Goal: Task Accomplishment & Management: Use online tool/utility

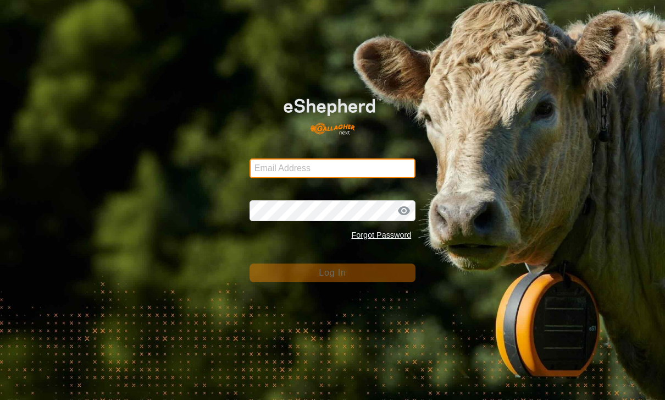
click at [402, 159] on input "Email Address" at bounding box center [333, 168] width 167 height 20
type input "[PERSON_NAME][EMAIL_ADDRESS][PERSON_NAME][DOMAIN_NAME]"
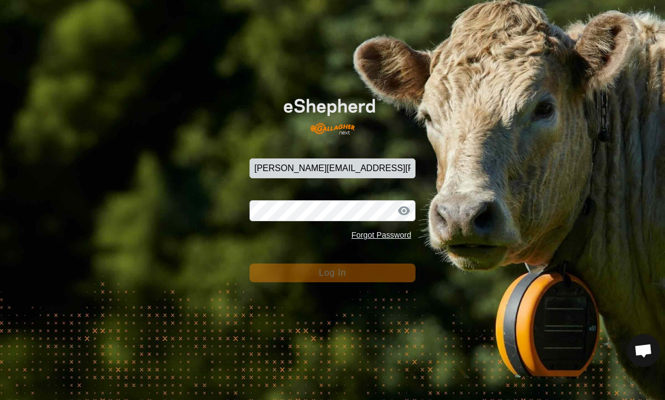
click at [333, 272] on button "Log In" at bounding box center [333, 272] width 167 height 19
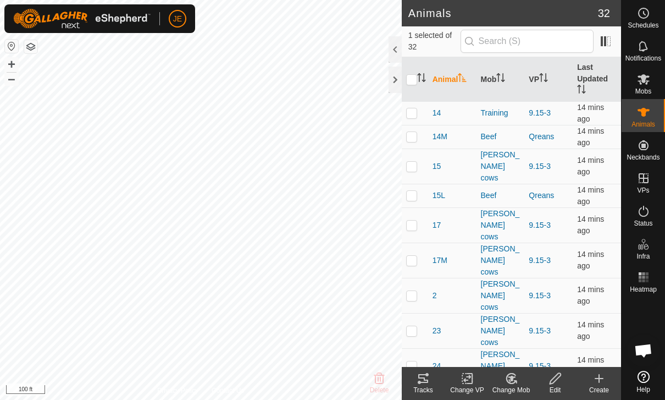
click at [435, 383] on tracks-svg-icon at bounding box center [423, 378] width 44 height 13
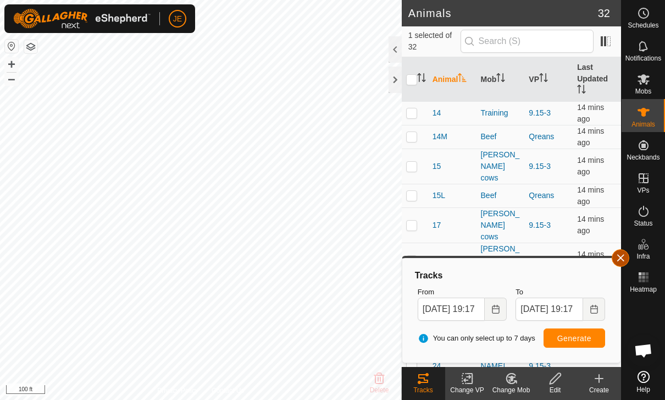
click at [622, 252] on button "button" at bounding box center [621, 258] width 18 height 18
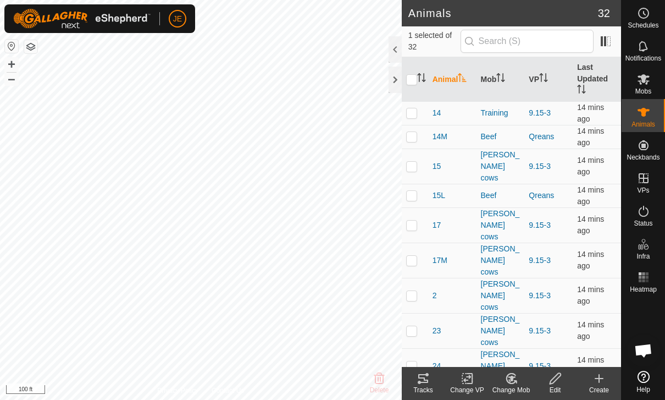
checkbox input "true"
checkbox input "false"
click at [427, 372] on icon at bounding box center [423, 378] width 13 height 13
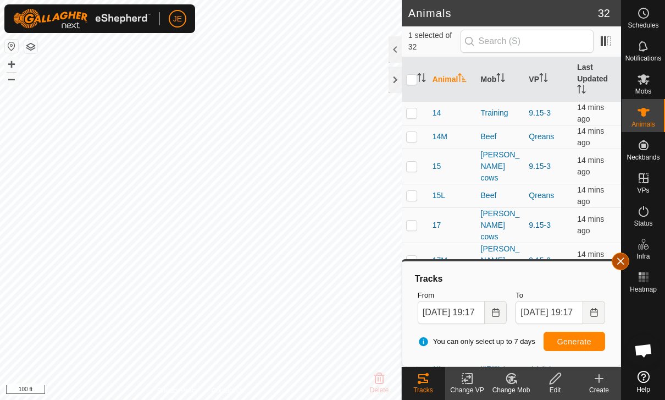
click at [618, 261] on span "button" at bounding box center [620, 261] width 9 height 9
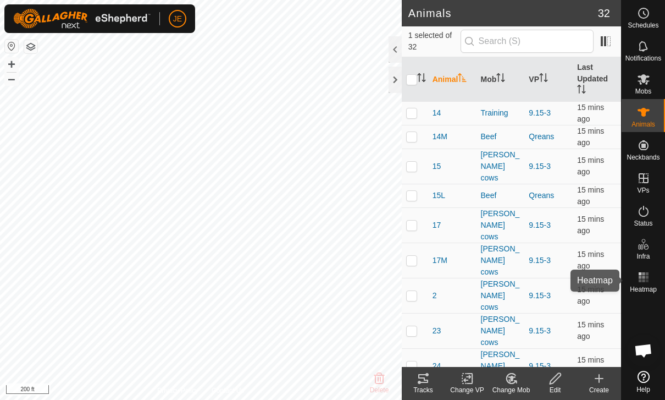
click at [647, 280] on rect at bounding box center [646, 280] width 3 height 3
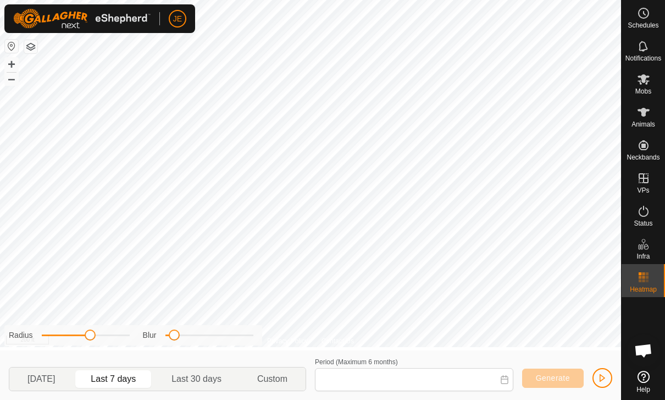
type input "08 Sep, 2025 - 14 Sep, 2025"
click at [599, 375] on span "button" at bounding box center [602, 377] width 9 height 9
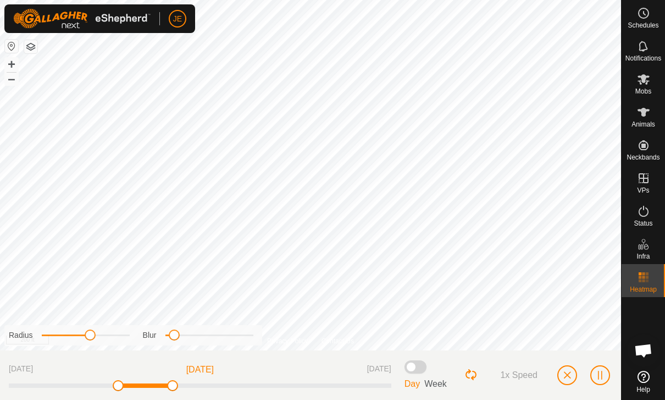
click at [563, 375] on span "button" at bounding box center [567, 374] width 9 height 9
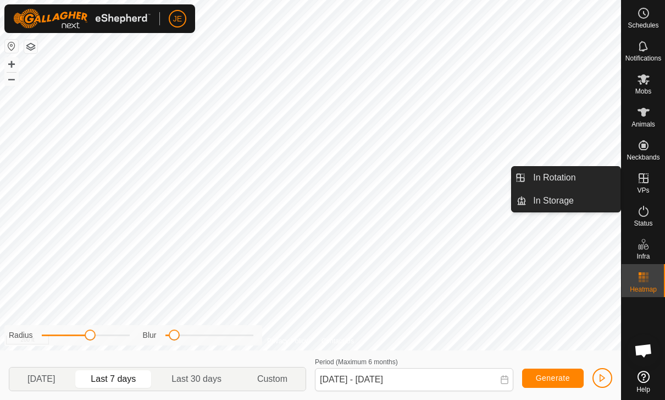
click at [583, 180] on link "In Rotation" at bounding box center [574, 178] width 94 height 22
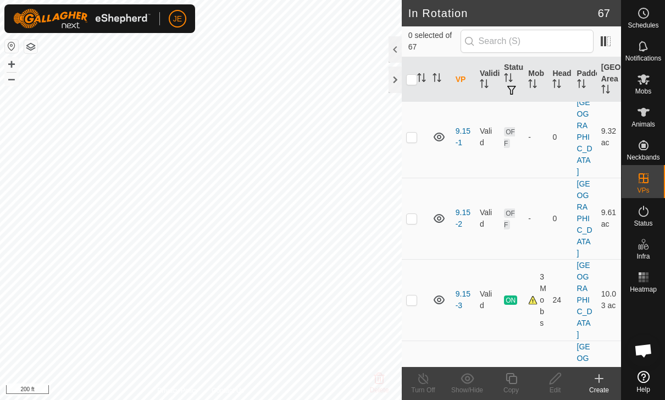
scroll to position [1456, 0]
click at [409, 296] on p-checkbox at bounding box center [411, 300] width 11 height 9
checkbox input "true"
click at [519, 376] on copy-svg-icon at bounding box center [511, 378] width 44 height 13
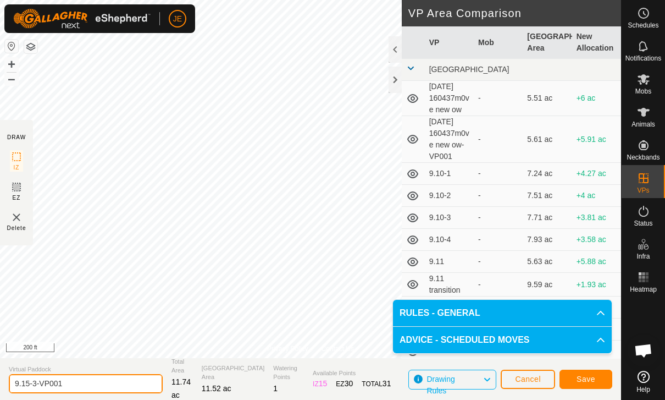
click at [93, 379] on input "9.15-3-VP001" at bounding box center [86, 383] width 154 height 19
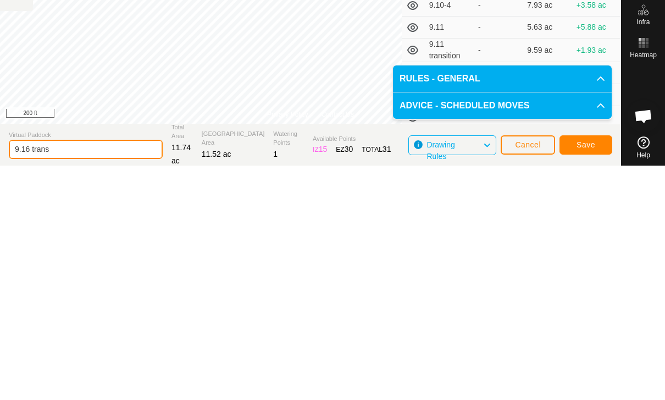
type input "9.16 trans"
click at [593, 374] on span "Save" at bounding box center [586, 378] width 19 height 9
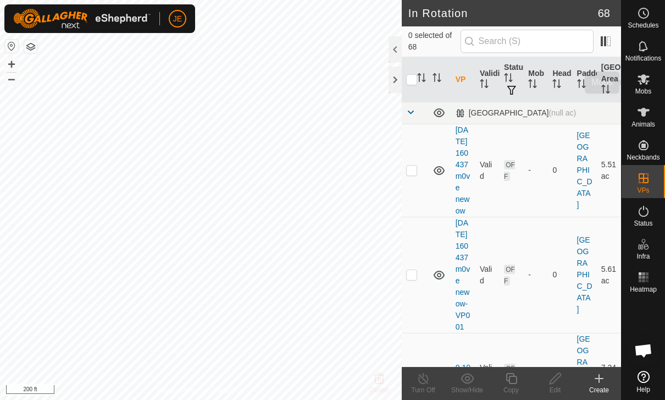
click at [649, 85] on icon at bounding box center [643, 79] width 13 height 13
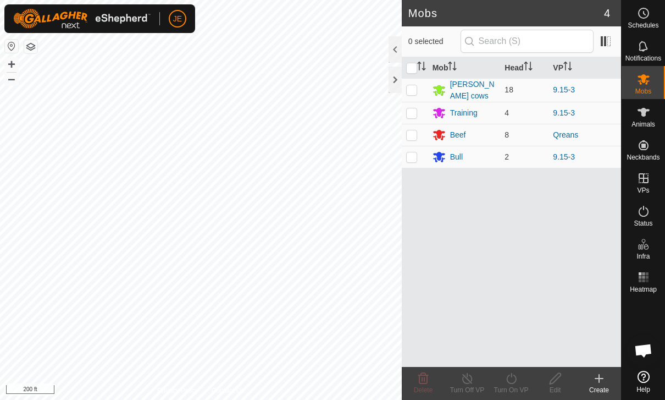
click at [415, 90] on p-checkbox at bounding box center [411, 89] width 11 height 9
checkbox input "true"
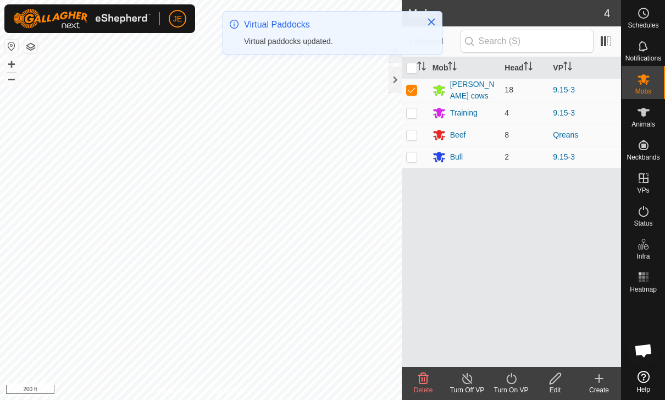
click at [413, 130] on p-checkbox at bounding box center [411, 134] width 11 height 9
checkbox input "true"
click at [416, 154] on p-checkbox at bounding box center [411, 156] width 11 height 9
checkbox input "true"
click at [517, 378] on icon at bounding box center [512, 378] width 14 height 13
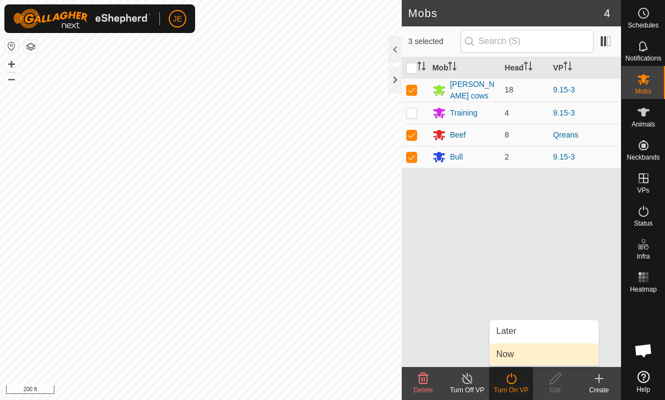
click at [519, 352] on link "Now" at bounding box center [544, 354] width 109 height 22
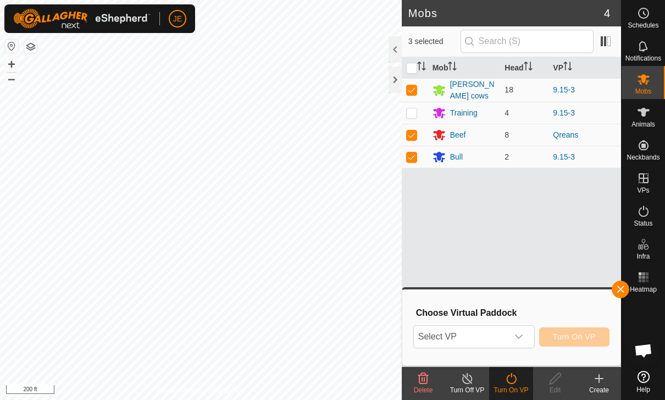
click at [516, 335] on icon "dropdown trigger" at bounding box center [519, 336] width 8 height 4
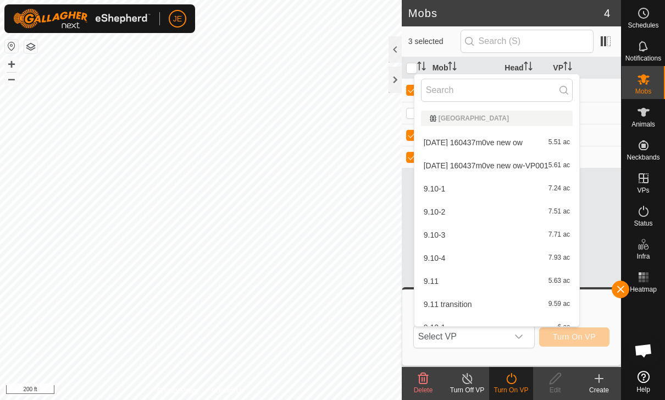
type input "O"
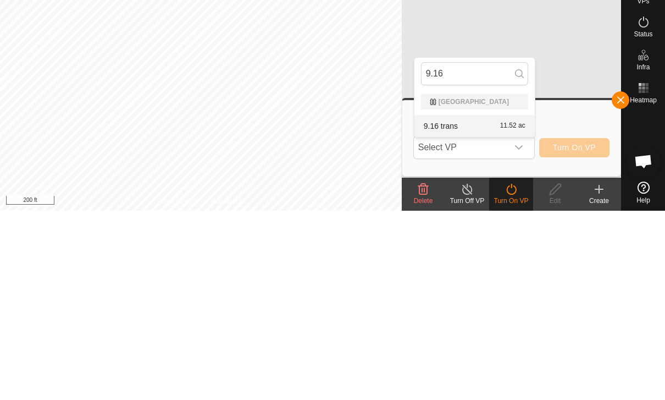
type input "9.16"
click at [459, 308] on div "9.16 trans 11.52 ac" at bounding box center [474, 314] width 107 height 13
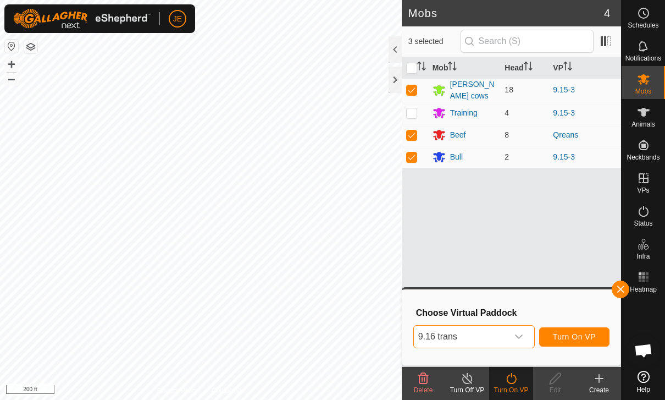
click at [581, 337] on span "Turn On VP" at bounding box center [574, 336] width 43 height 9
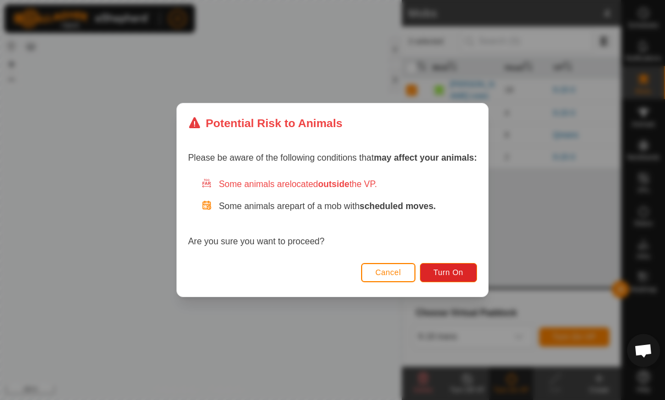
click at [388, 267] on button "Cancel" at bounding box center [388, 272] width 54 height 19
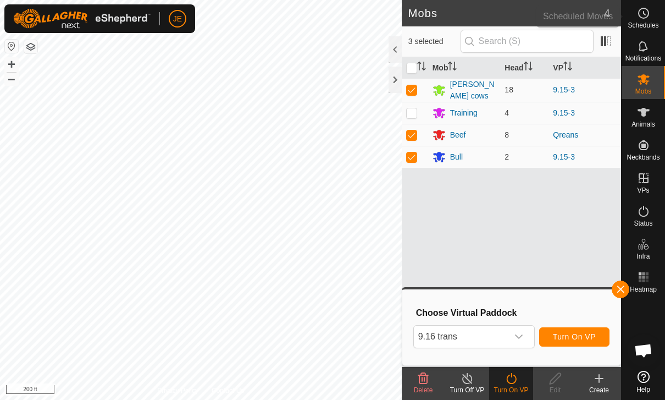
click at [649, 15] on icon at bounding box center [643, 13] width 13 height 13
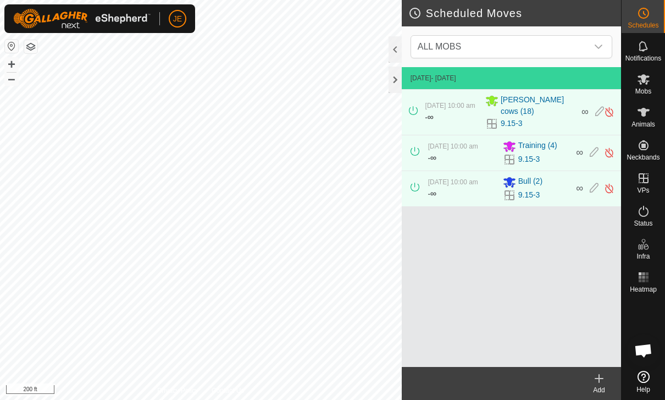
click at [595, 40] on div "dropdown trigger" at bounding box center [599, 47] width 22 height 22
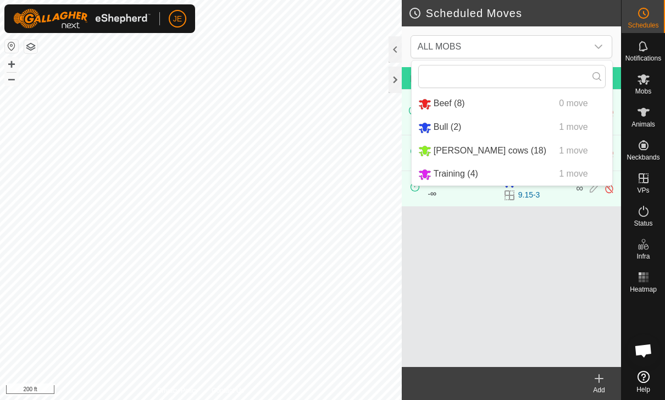
click at [570, 38] on span "ALL MOBS" at bounding box center [500, 47] width 174 height 22
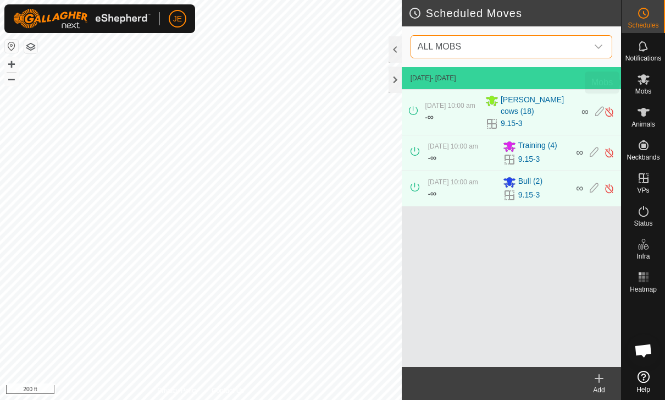
click at [645, 82] on icon at bounding box center [643, 79] width 13 height 13
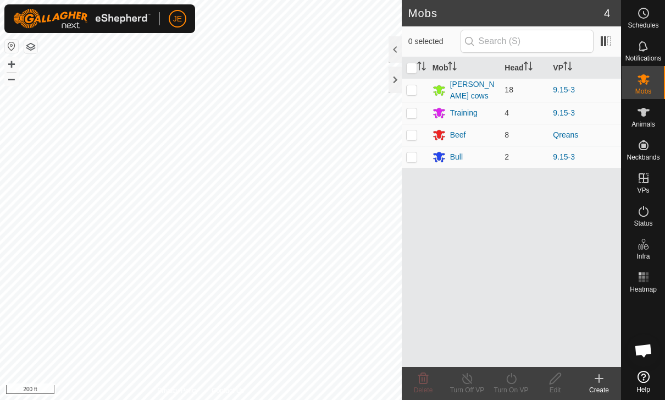
click at [409, 93] on p-checkbox at bounding box center [411, 89] width 11 height 9
checkbox input "true"
click at [411, 130] on p-checkbox at bounding box center [411, 134] width 11 height 9
checkbox input "true"
click at [411, 152] on p-checkbox at bounding box center [411, 156] width 11 height 9
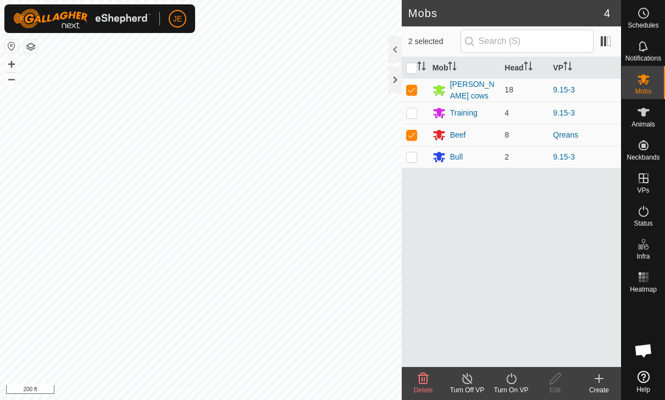
checkbox input "true"
click at [517, 377] on icon at bounding box center [512, 378] width 14 height 13
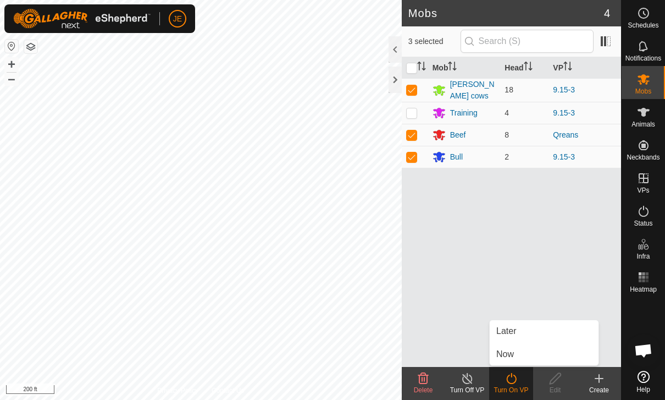
click at [519, 347] on link "Now" at bounding box center [544, 354] width 109 height 22
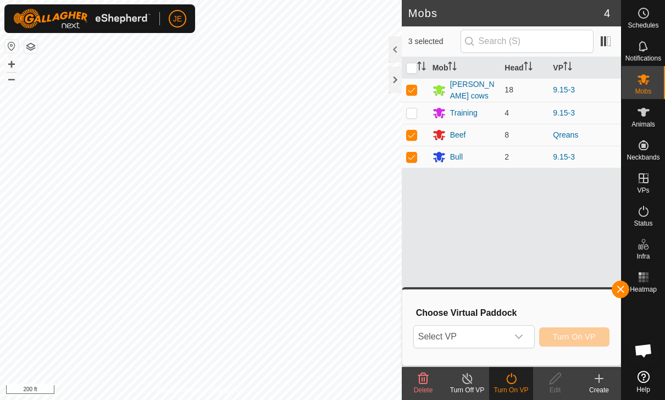
click at [620, 289] on span "button" at bounding box center [620, 289] width 9 height 9
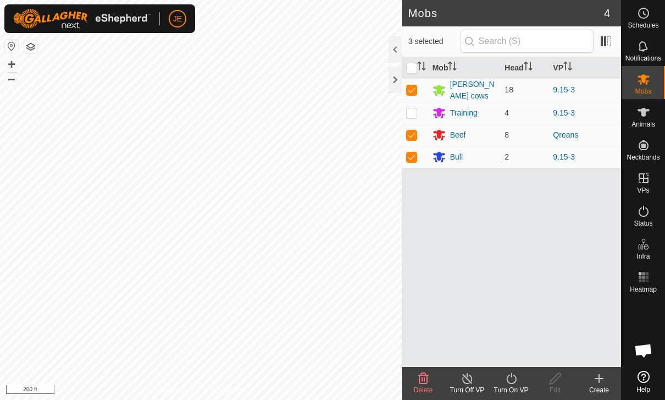
click at [411, 130] on p-checkbox at bounding box center [411, 134] width 11 height 9
checkbox input "false"
click at [412, 109] on p-checkbox at bounding box center [411, 112] width 11 height 9
checkbox input "true"
click at [517, 379] on icon at bounding box center [512, 378] width 14 height 13
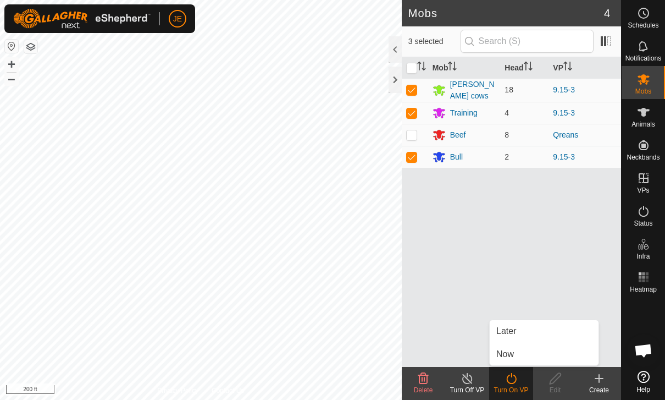
click at [517, 352] on link "Now" at bounding box center [544, 354] width 109 height 22
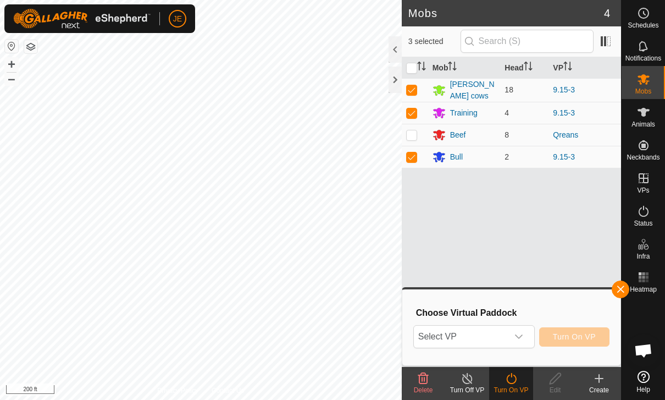
click at [506, 333] on span "Select VP" at bounding box center [461, 336] width 94 height 22
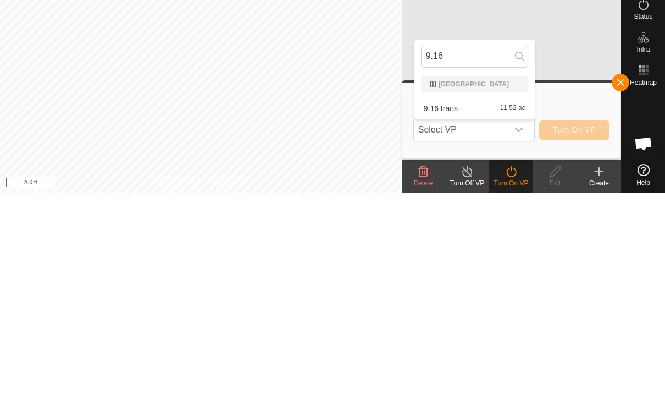
type input "9.16"
click at [468, 308] on div "9.16 trans 11.52 ac" at bounding box center [474, 314] width 107 height 13
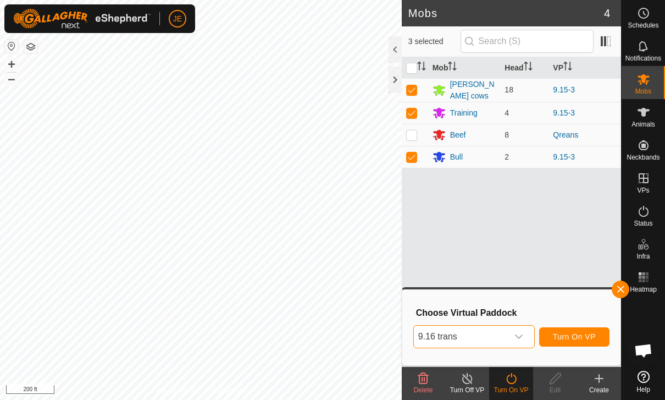
click at [590, 328] on button "Turn On VP" at bounding box center [574, 336] width 70 height 19
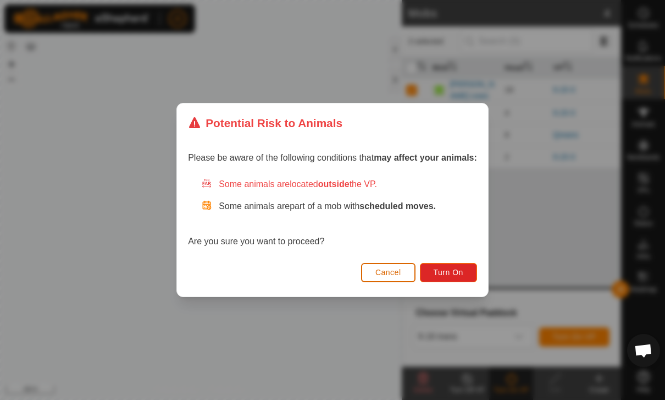
click at [459, 265] on button "Turn On" at bounding box center [448, 272] width 57 height 19
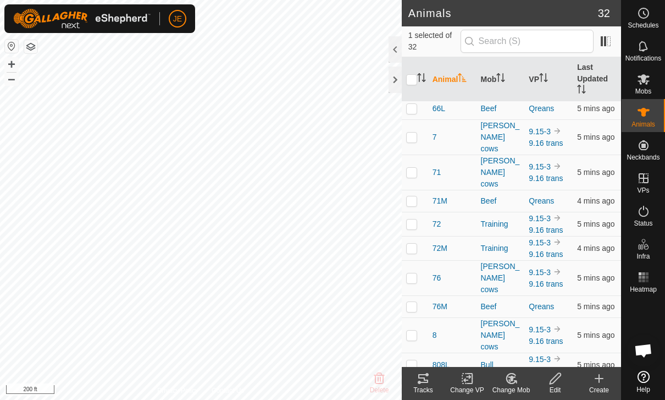
scroll to position [491, 0]
checkbox input "true"
checkbox input "false"
click at [429, 381] on icon at bounding box center [423, 378] width 13 height 13
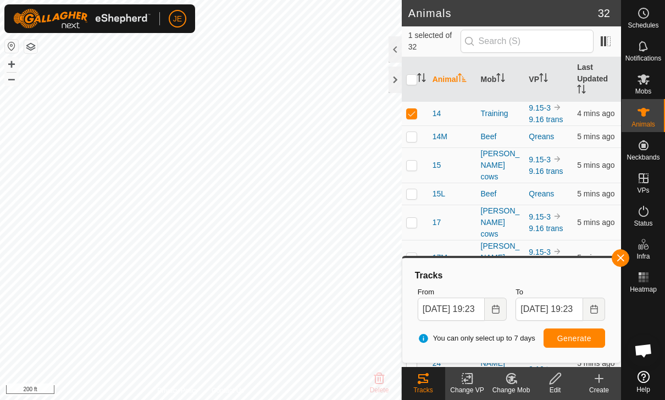
scroll to position [0, 0]
click at [608, 39] on span at bounding box center [606, 41] width 18 height 18
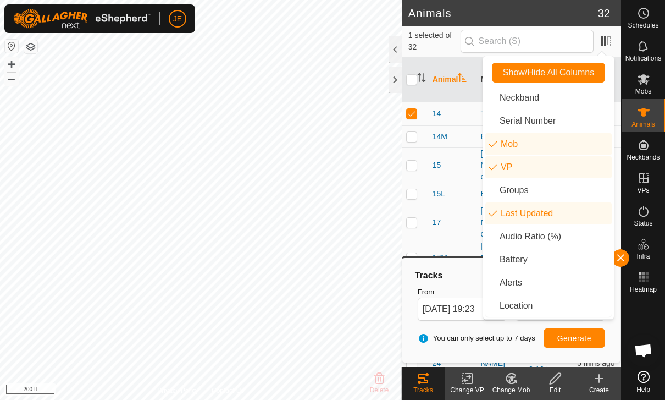
click at [578, 233] on li "Audio Ratio (%)" at bounding box center [548, 236] width 126 height 22
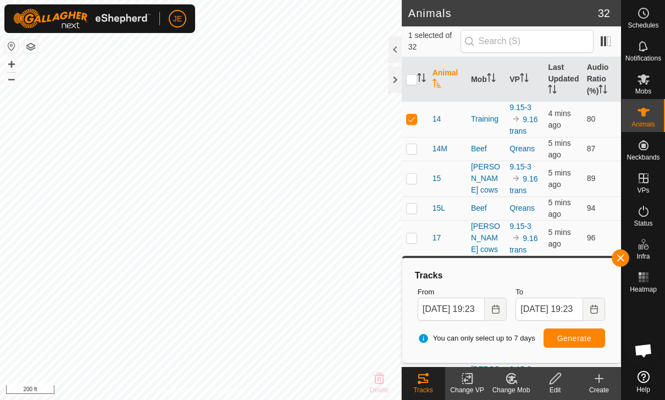
click at [599, 82] on th "Audio Ratio (%)" at bounding box center [602, 79] width 38 height 45
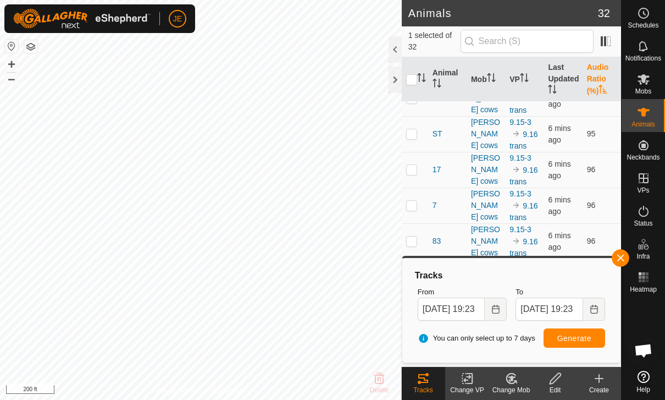
scroll to position [782, 0]
click at [617, 254] on span "button" at bounding box center [620, 257] width 9 height 9
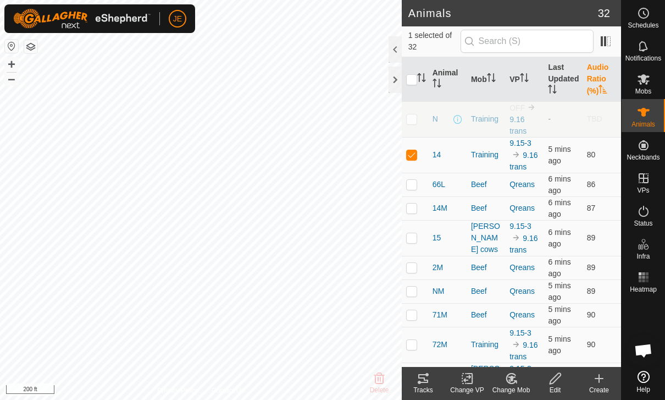
scroll to position [0, 0]
click at [414, 156] on p-checkbox at bounding box center [411, 154] width 11 height 9
checkbox input "false"
checkbox input "true"
click at [429, 382] on icon at bounding box center [423, 378] width 13 height 13
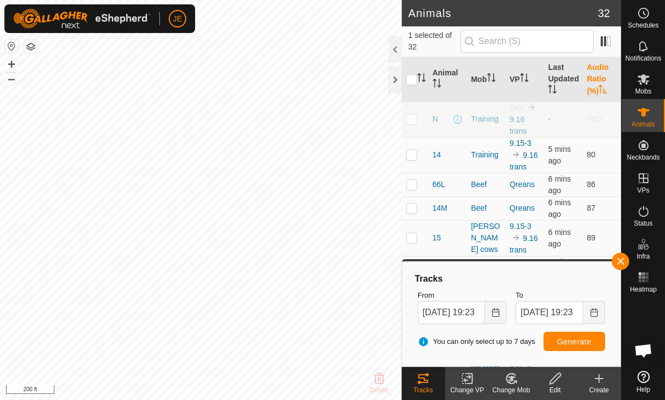
click at [618, 260] on span "button" at bounding box center [620, 261] width 9 height 9
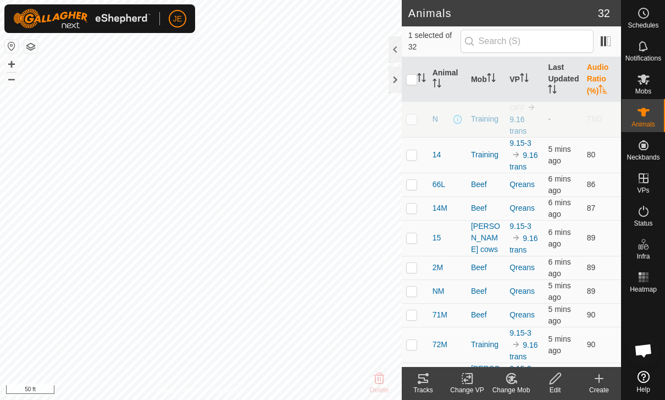
checkbox input "true"
checkbox input "false"
click at [429, 376] on icon at bounding box center [423, 378] width 13 height 13
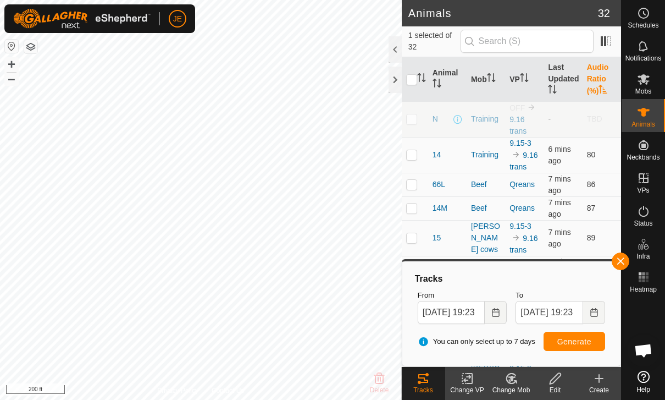
click at [617, 258] on span "button" at bounding box center [620, 261] width 9 height 9
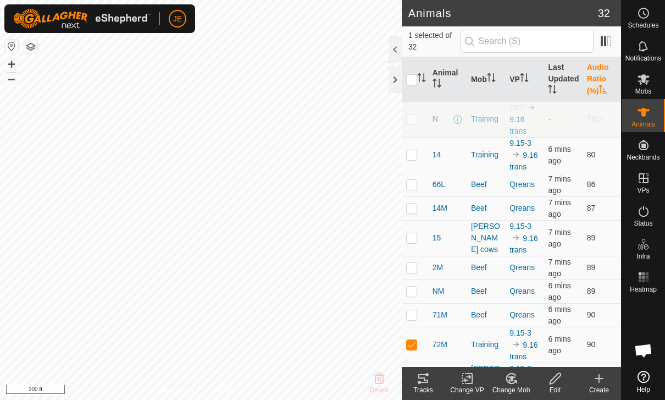
click at [419, 342] on td at bounding box center [415, 344] width 26 height 36
checkbox input "false"
click at [417, 236] on p-checkbox at bounding box center [411, 237] width 11 height 9
checkbox input "true"
click at [430, 375] on tracks-svg-icon at bounding box center [423, 378] width 44 height 13
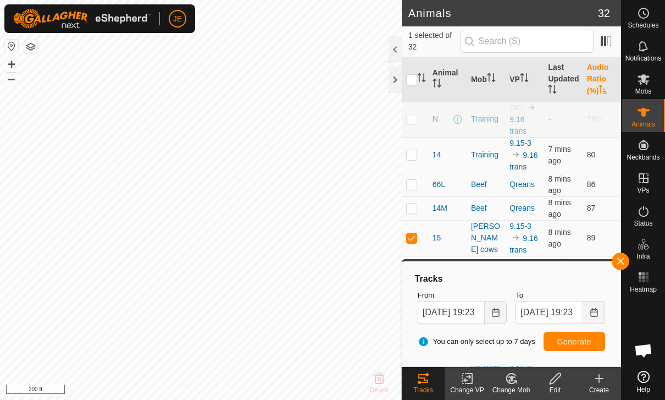
click at [617, 263] on span "button" at bounding box center [620, 261] width 9 height 9
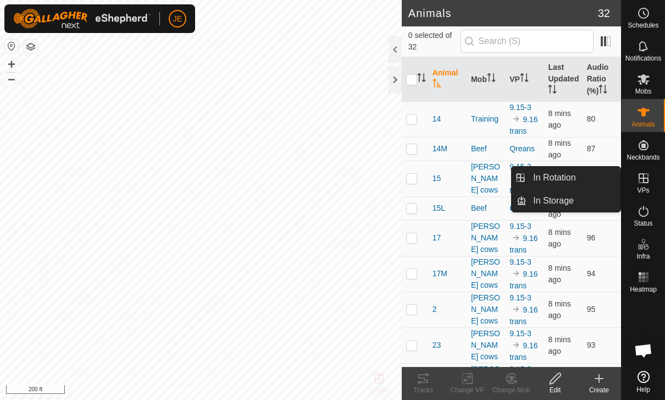
click at [575, 175] on span "In Rotation" at bounding box center [554, 177] width 42 height 13
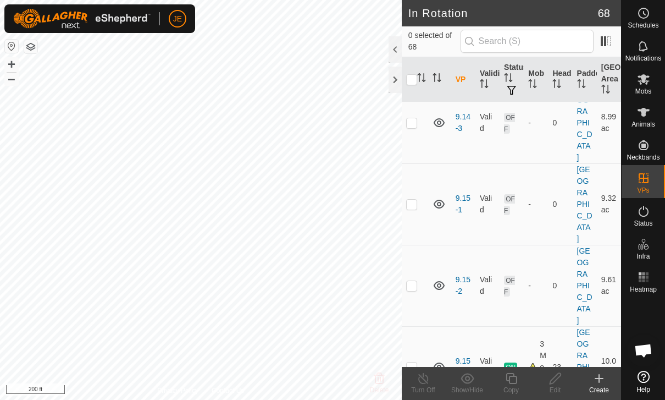
scroll to position [1390, 0]
checkbox input "true"
click at [516, 379] on icon at bounding box center [512, 378] width 14 height 13
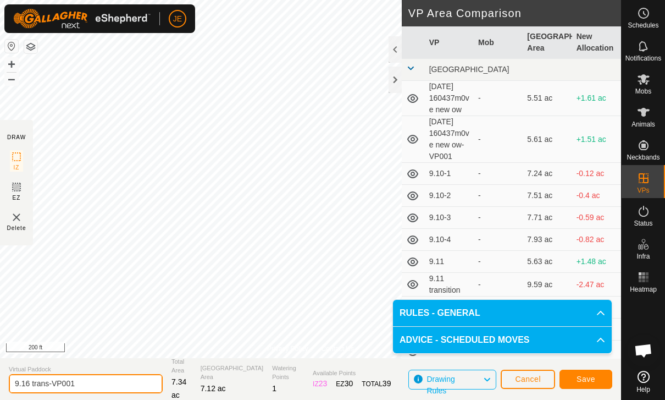
click at [90, 381] on input "9.16 trans-VP001" at bounding box center [86, 383] width 154 height 19
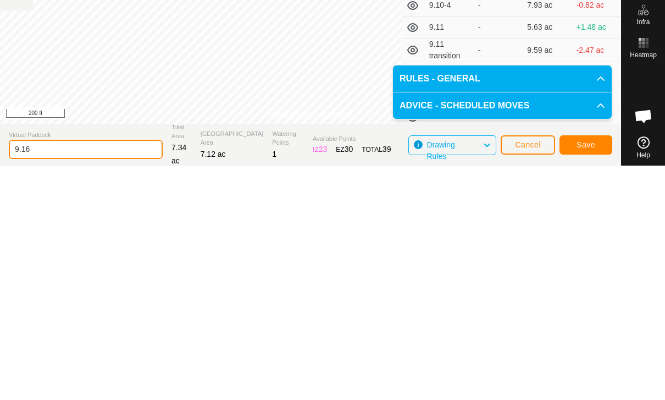
type input "9.16"
click at [595, 369] on button "Save" at bounding box center [586, 378] width 53 height 19
